Goal: Transaction & Acquisition: Register for event/course

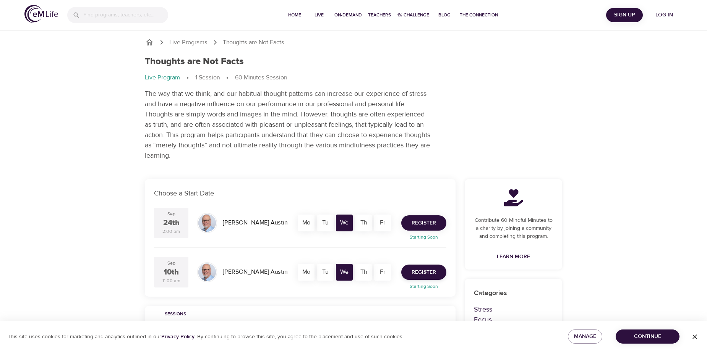
click at [429, 222] on span "Register" at bounding box center [423, 223] width 24 height 10
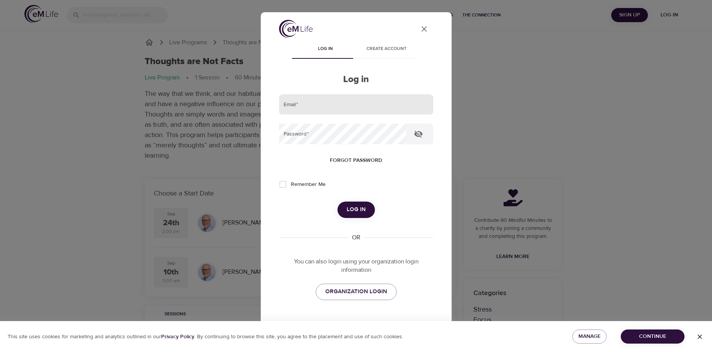
click at [295, 103] on input "email" at bounding box center [356, 104] width 154 height 21
type input "sue.d.jensen@metlife.com"
click at [362, 210] on button "Log in" at bounding box center [356, 210] width 37 height 16
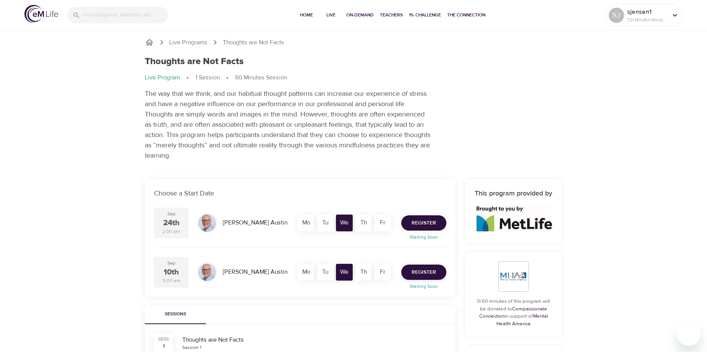
click at [424, 223] on span "Register" at bounding box center [423, 223] width 24 height 10
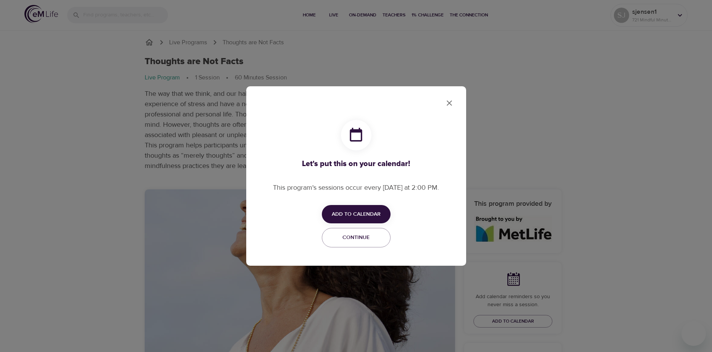
checkbox input "true"
click at [374, 217] on span "Add to Calendar" at bounding box center [356, 215] width 49 height 10
click at [363, 244] on span "Outlook" at bounding box center [361, 244] width 24 height 10
click at [449, 101] on div at bounding box center [356, 176] width 712 height 352
click at [450, 104] on icon "close" at bounding box center [449, 103] width 9 height 9
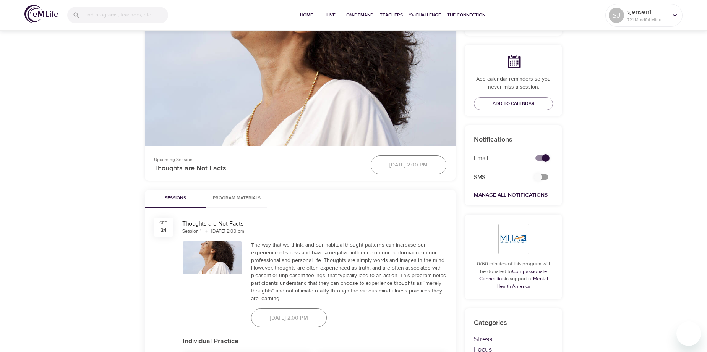
scroll to position [229, 0]
